Goal: Complete application form

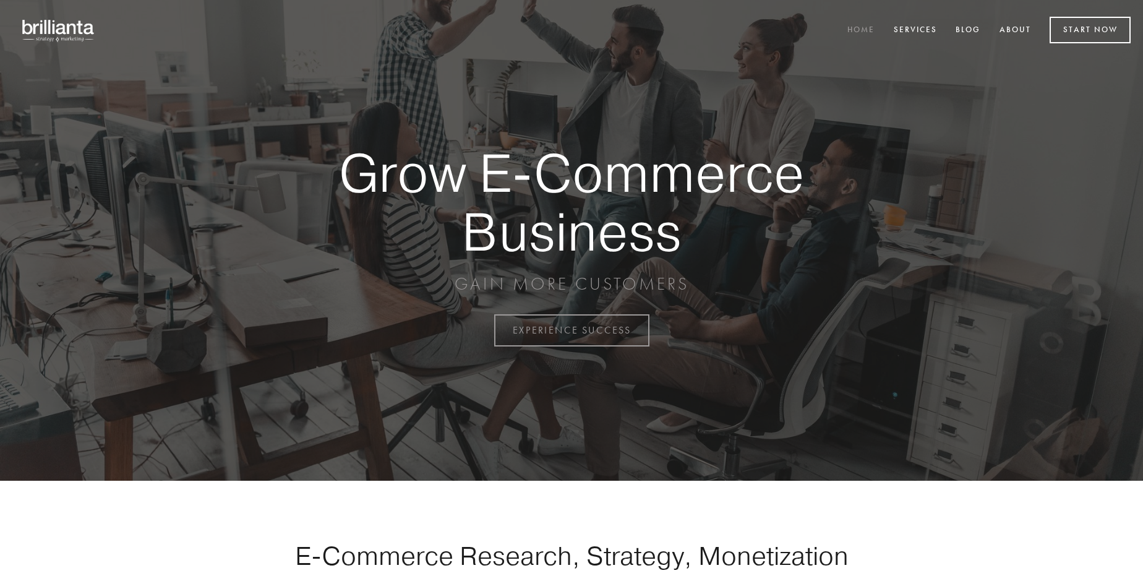
scroll to position [3243, 0]
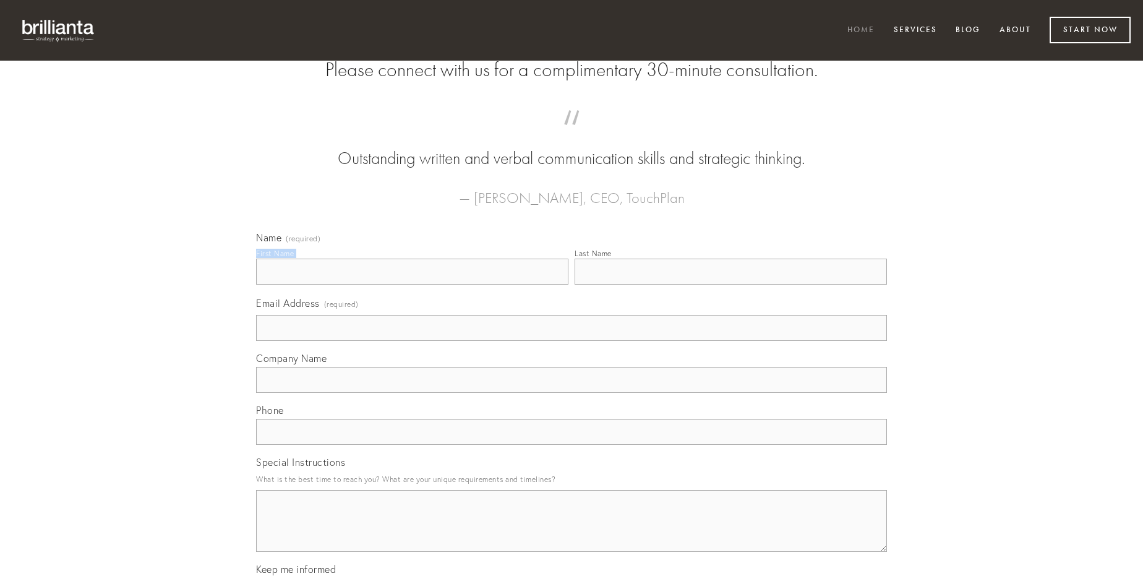
type input "[PERSON_NAME]"
click at [731, 285] on input "Last Name" at bounding box center [731, 272] width 312 height 26
type input "[PERSON_NAME]"
click at [572, 341] on input "Email Address (required)" at bounding box center [571, 328] width 631 height 26
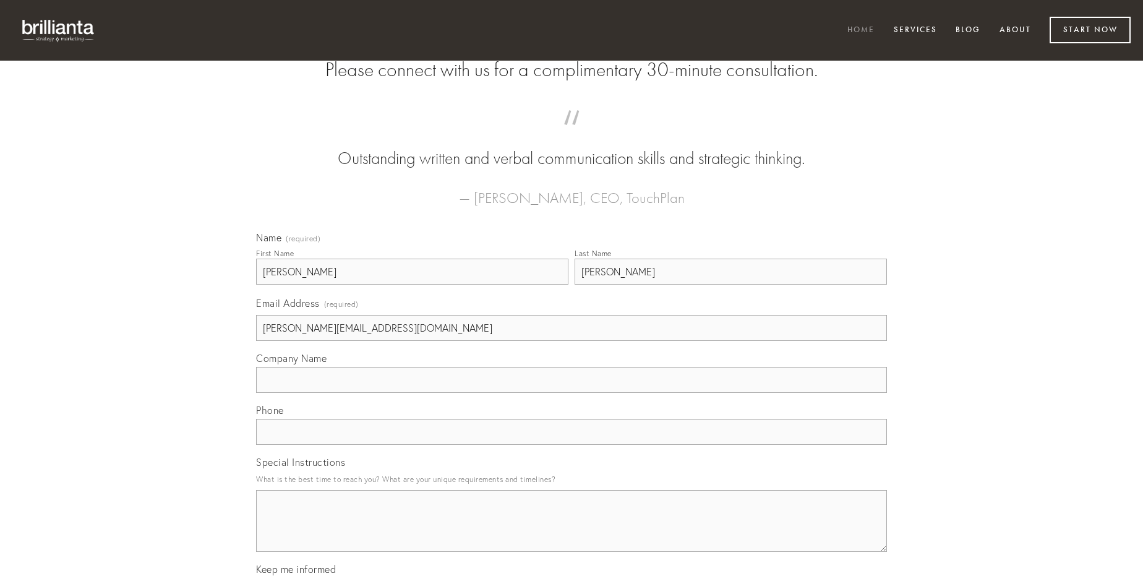
type input "[PERSON_NAME][EMAIL_ADDRESS][DOMAIN_NAME]"
click at [572, 393] on input "Company Name" at bounding box center [571, 380] width 631 height 26
type input "delectatio"
click at [572, 445] on input "text" at bounding box center [571, 432] width 631 height 26
